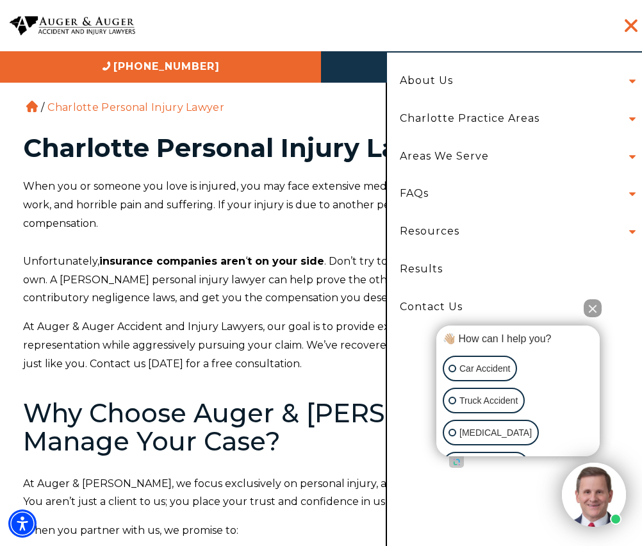
click at [632, 87] on li "About Us Attorneys Herbert Auger Arlene Auger Hunter Gillespie Madison McLawhor…" at bounding box center [514, 81] width 248 height 38
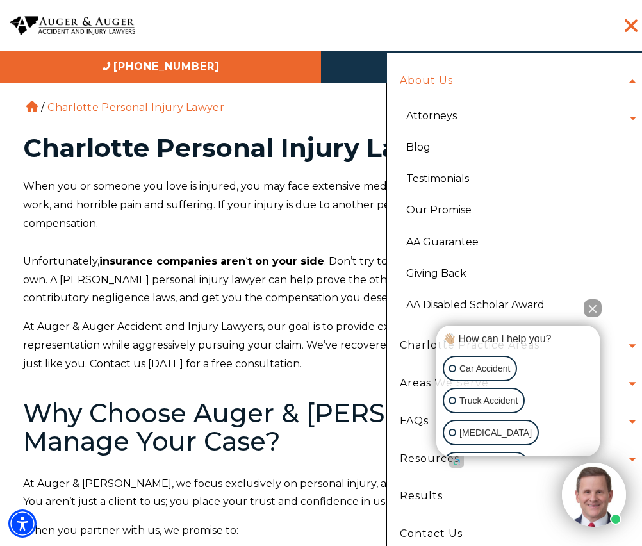
click at [497, 111] on li "Attorneys Herbert Auger Arlene Auger Hunter Gillespie Madison McLawhorn Tyler S…" at bounding box center [517, 115] width 242 height 31
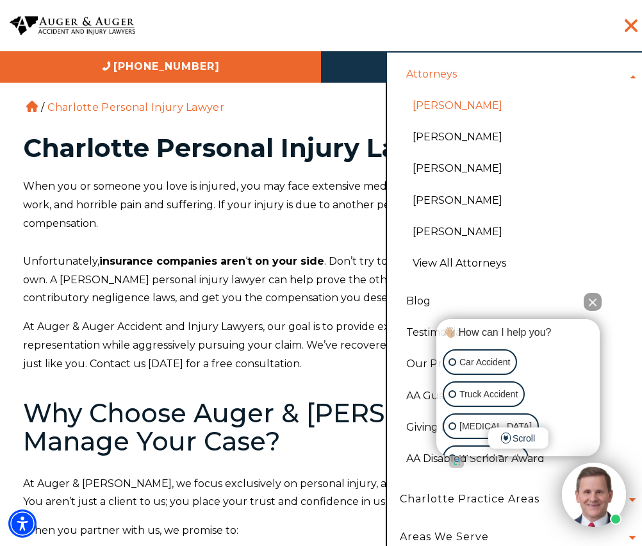
scroll to position [64, 0]
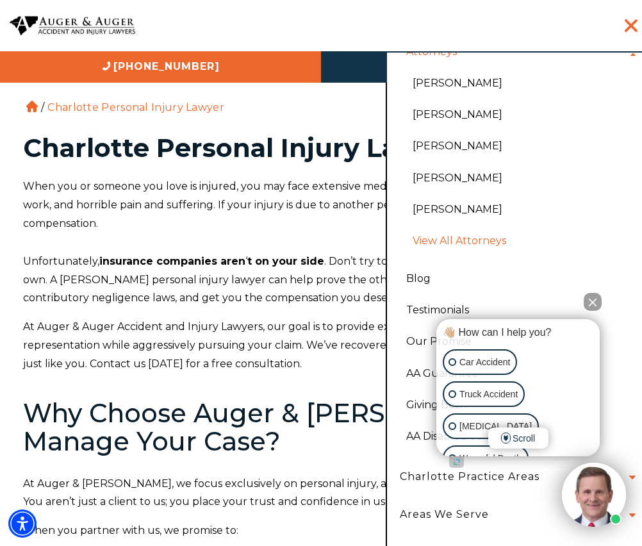
click at [461, 241] on link "View All Attorneys" at bounding box center [521, 240] width 236 height 31
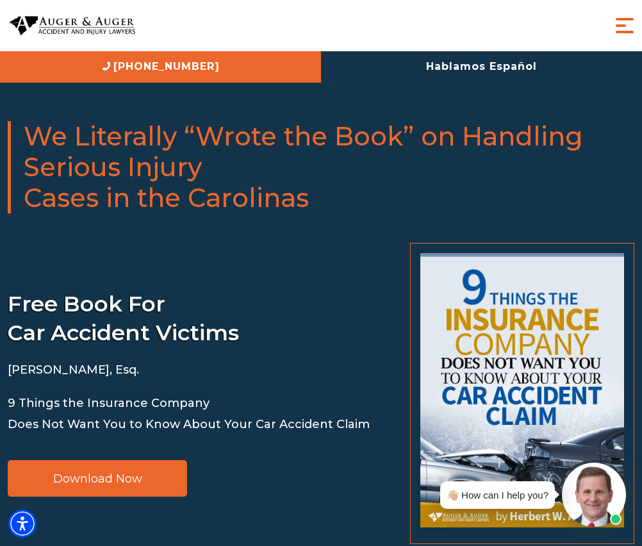
scroll to position [3635, 0]
